Goal: Navigation & Orientation: Find specific page/section

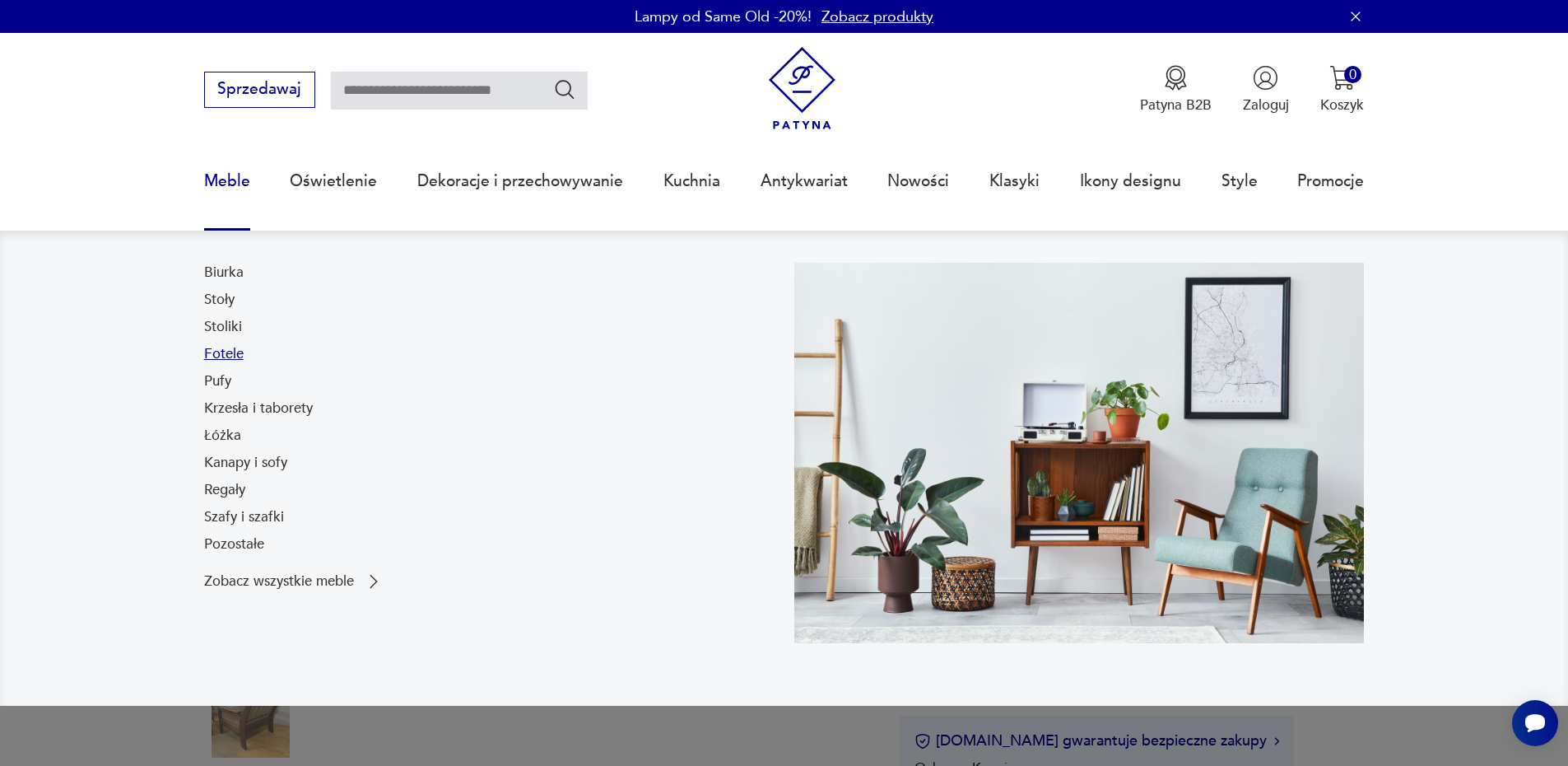
click at [229, 358] on link "Fotele" at bounding box center [224, 354] width 39 height 20
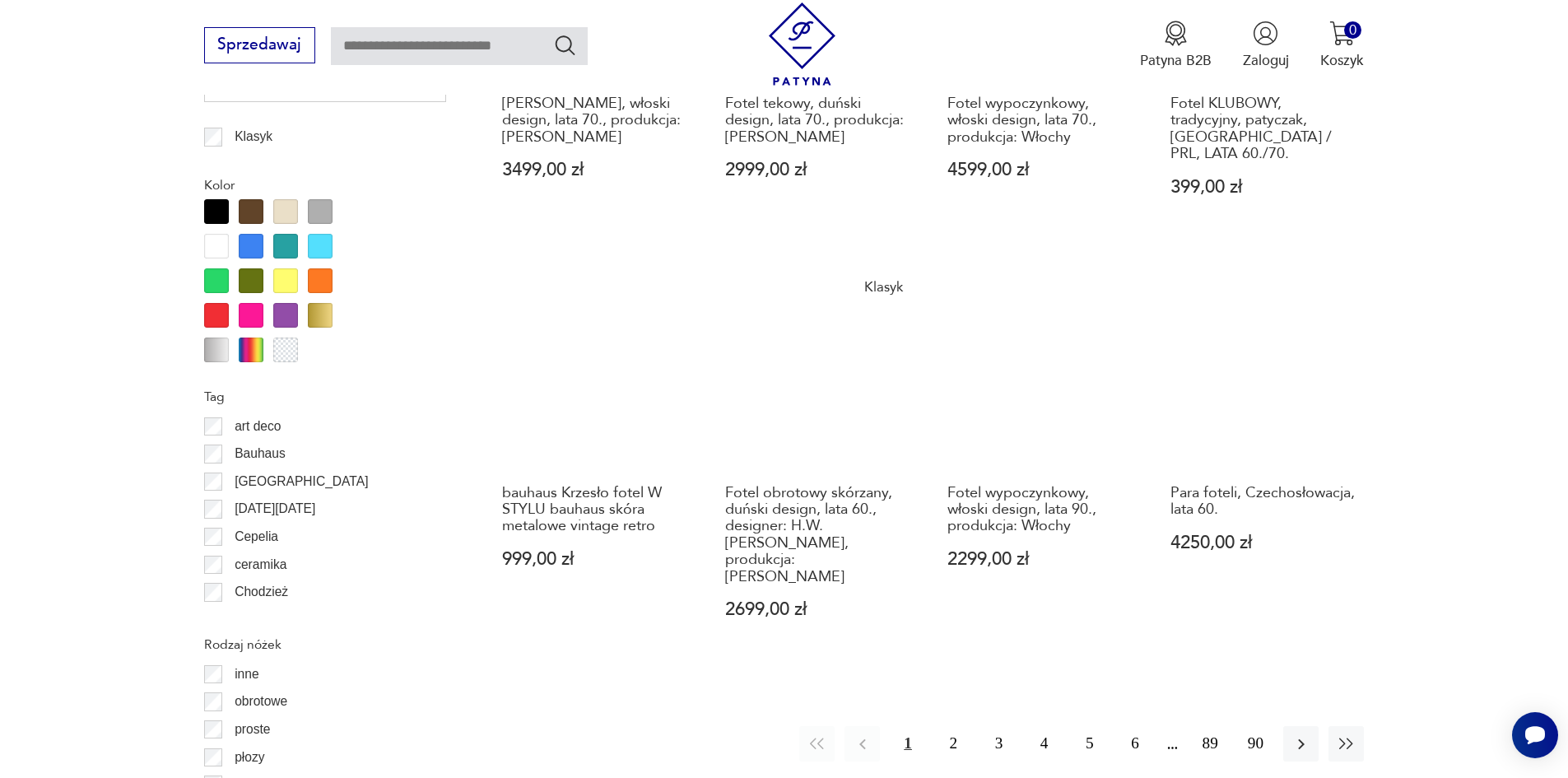
scroll to position [1864, 0]
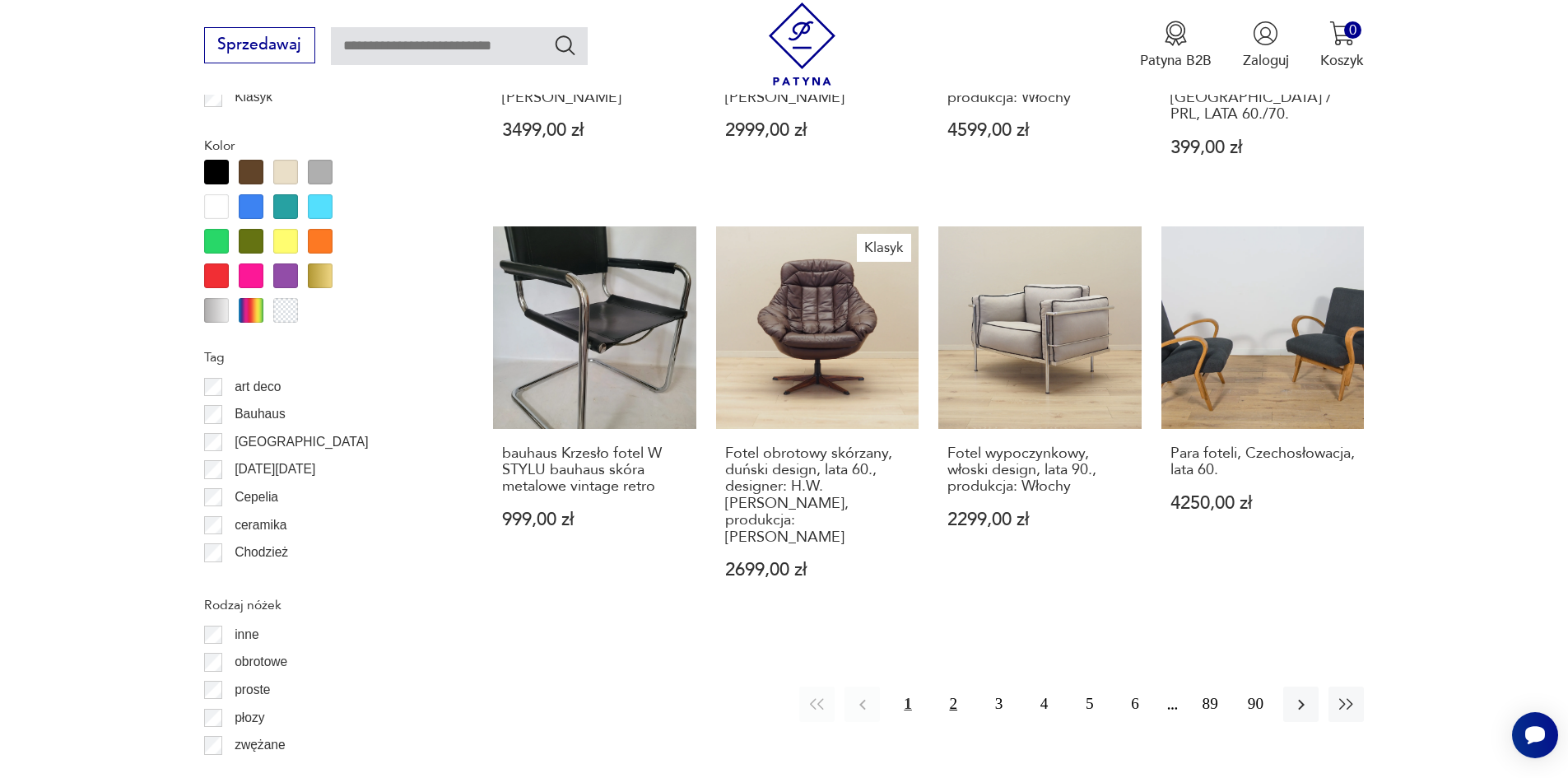
click at [957, 686] on button "2" at bounding box center [953, 704] width 35 height 35
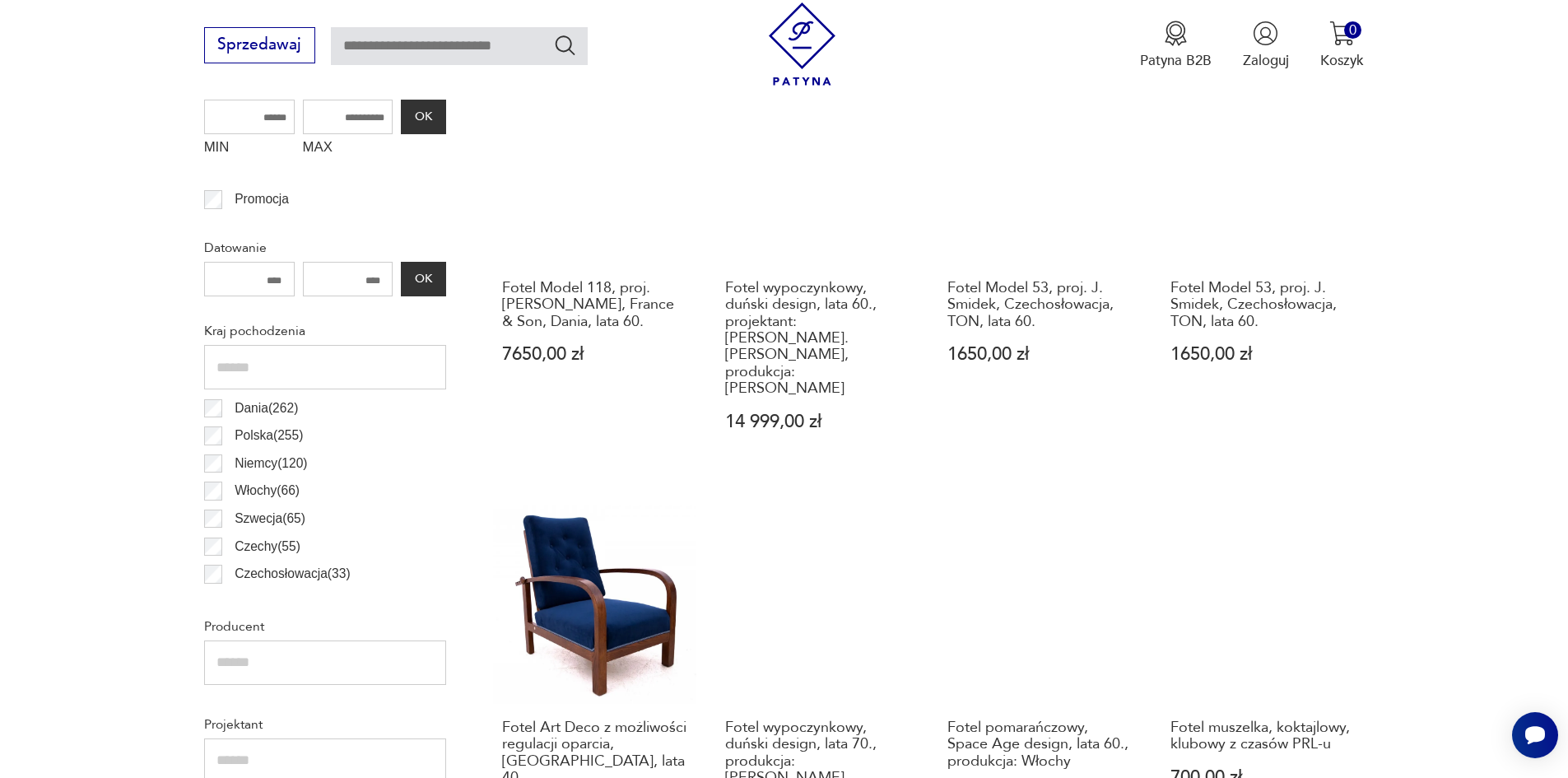
scroll to position [960, 0]
